Goal: Transaction & Acquisition: Subscribe to service/newsletter

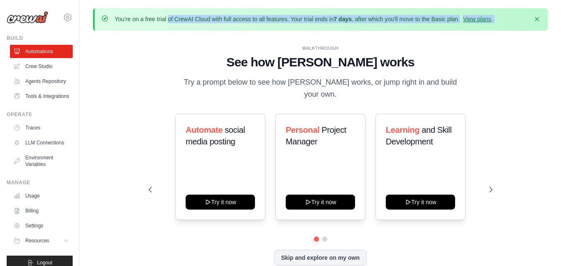
drag, startPoint x: 114, startPoint y: 18, endPoint x: 522, endPoint y: 9, distance: 407.3
click at [522, 9] on div "You're on a free trial of CrewAI Cloud with full access to all features. Your t…" at bounding box center [320, 19] width 455 height 22
copy div "You're on a free trial of CrewAI Cloud with full access to all features. Your t…"
click at [480, 22] on link "View plans" at bounding box center [477, 19] width 28 height 7
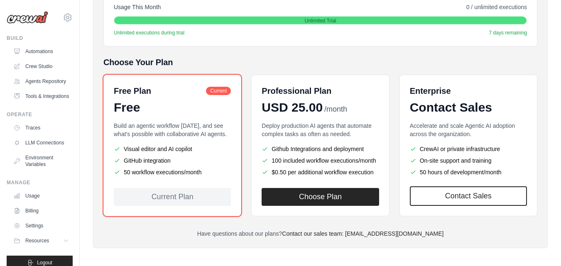
scroll to position [167, 0]
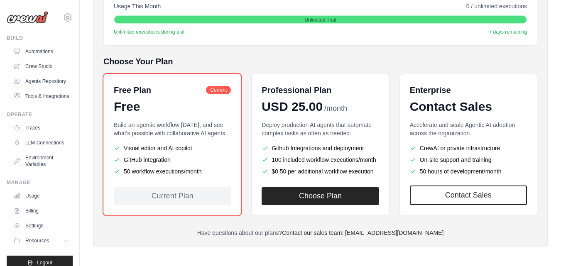
drag, startPoint x: 98, startPoint y: 67, endPoint x: 544, endPoint y: 205, distance: 466.8
click at [544, 205] on div "Members Roles Organization Crew Studio Billing Integrations Git Repositories Ac…" at bounding box center [320, 72] width 455 height 352
copy div "Free Plan Current Free Build an agentic workflow [DATE], and see what's possibl…"
